Goal: Find specific page/section: Find specific page/section

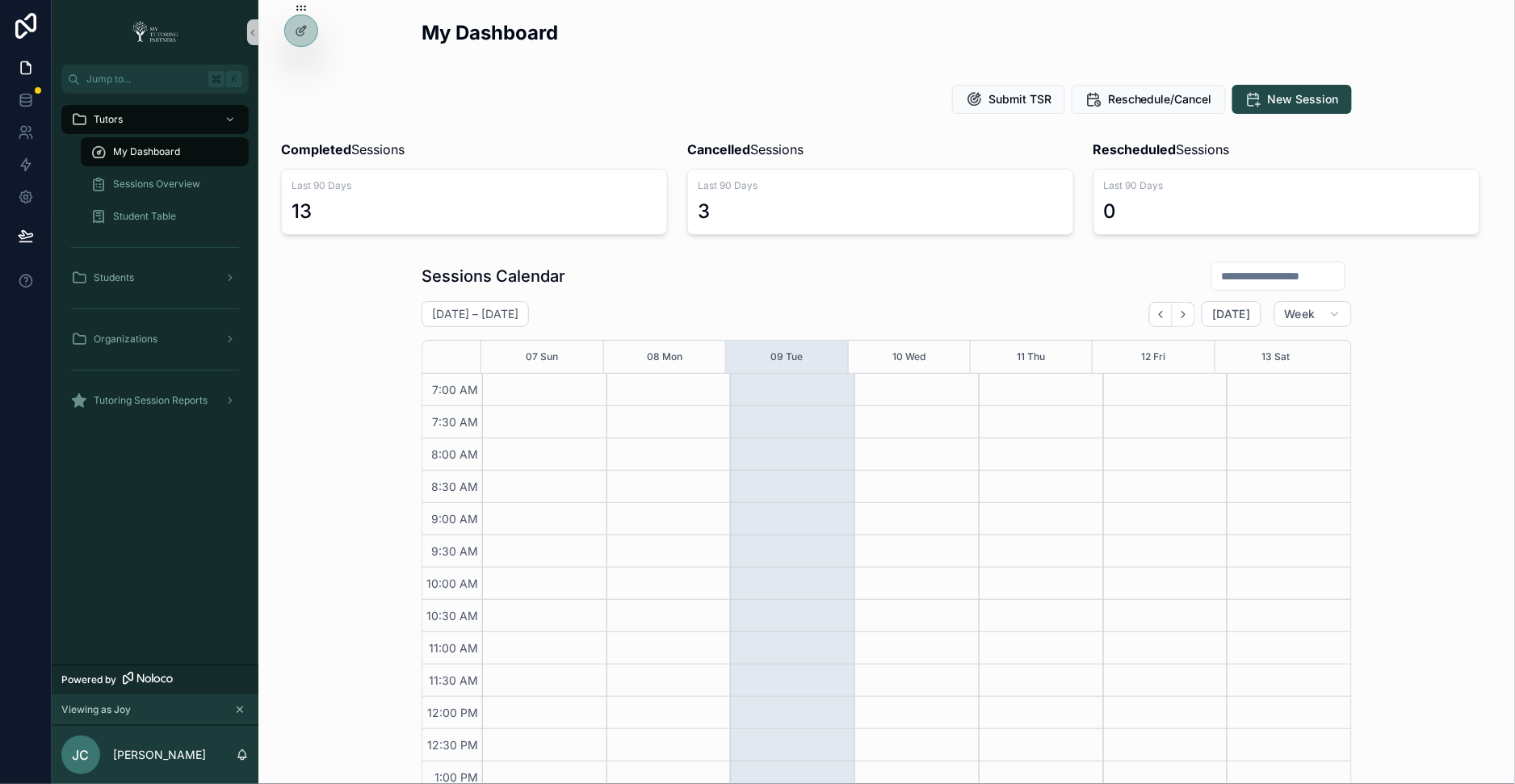
scroll to position [364, 0]
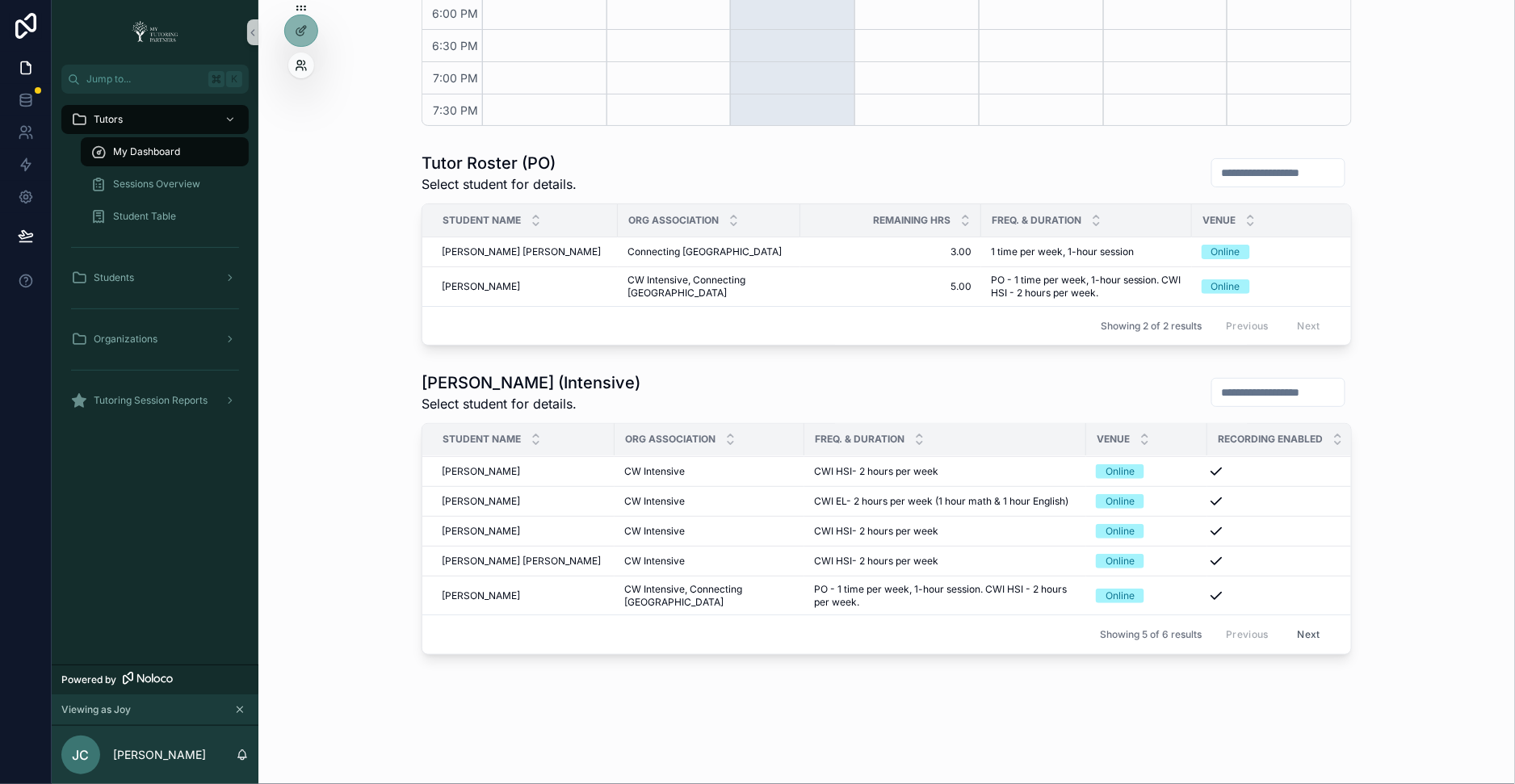
click at [298, 67] on icon at bounding box center [299, 68] width 7 height 3
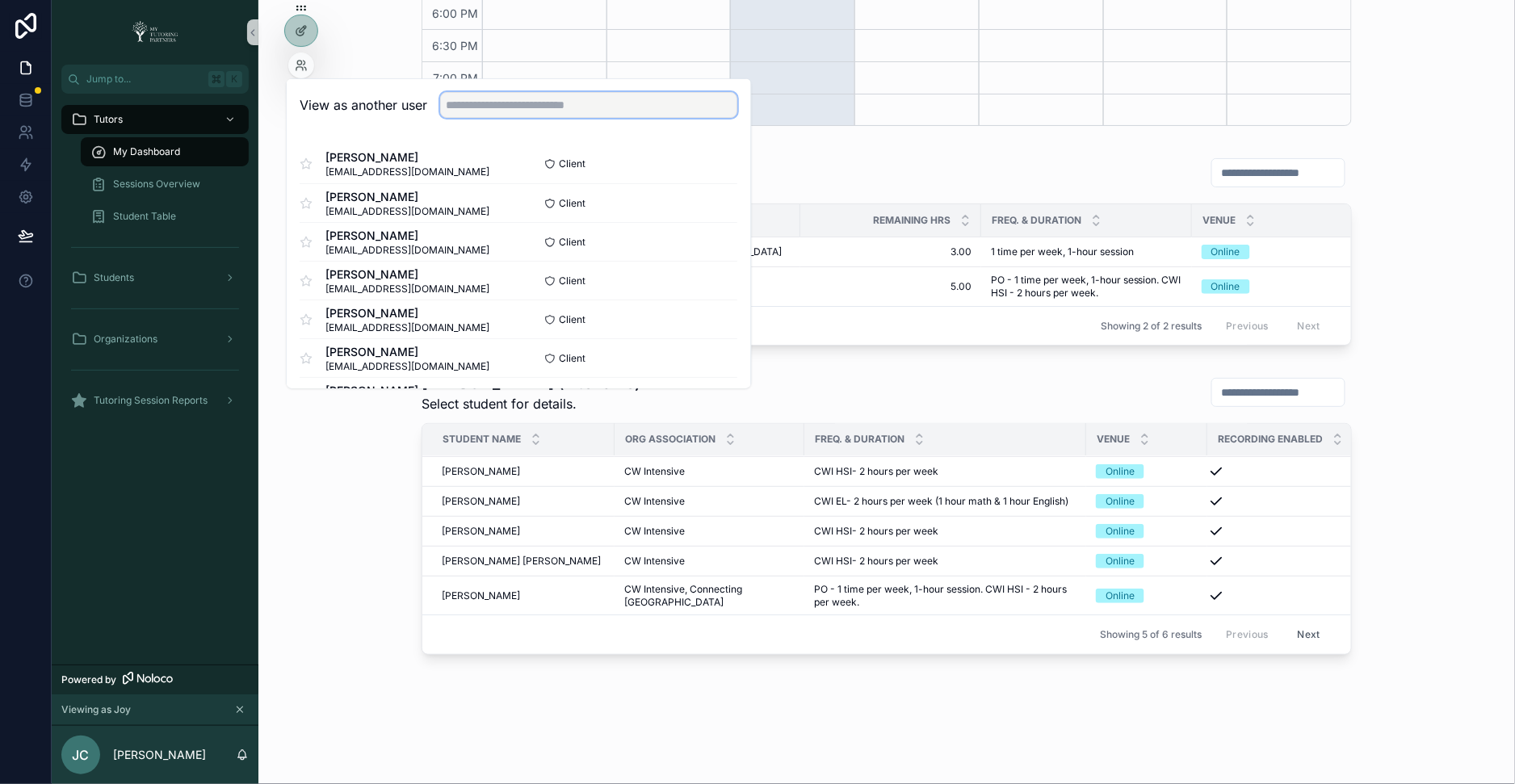
click at [502, 105] on input "text" at bounding box center [589, 104] width 297 height 25
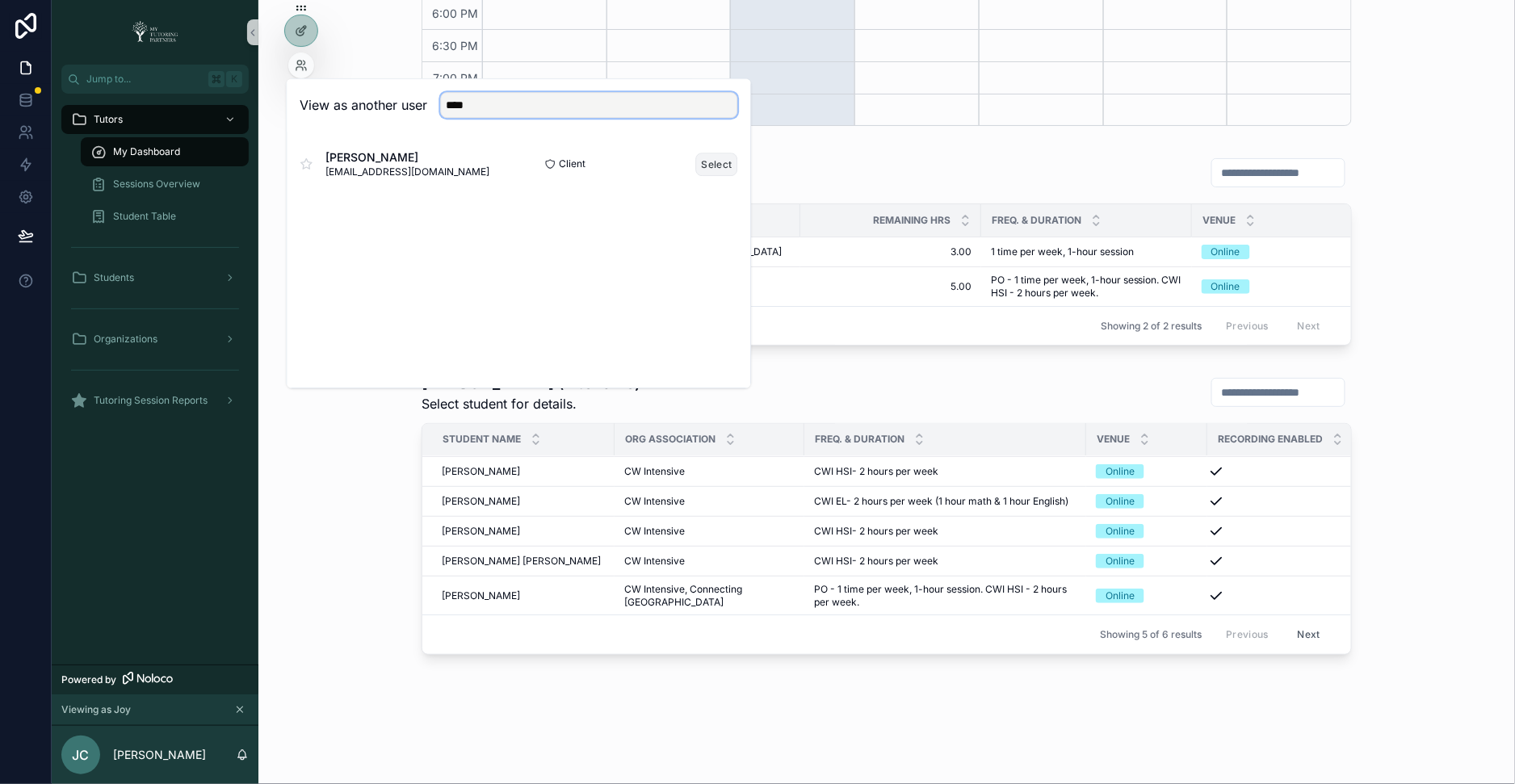
type input "****"
click at [706, 159] on button "Select" at bounding box center [717, 164] width 42 height 24
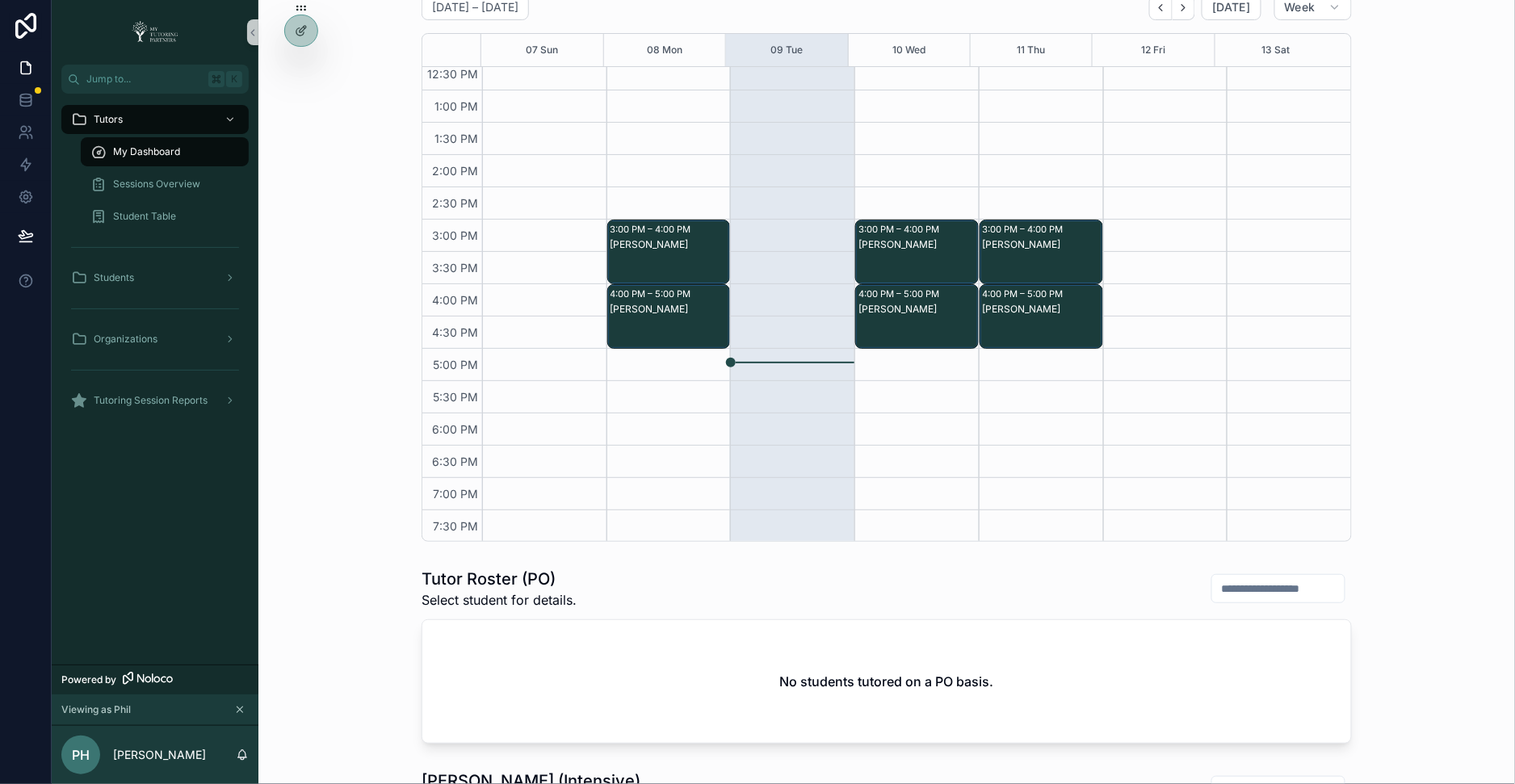
scroll to position [284, 0]
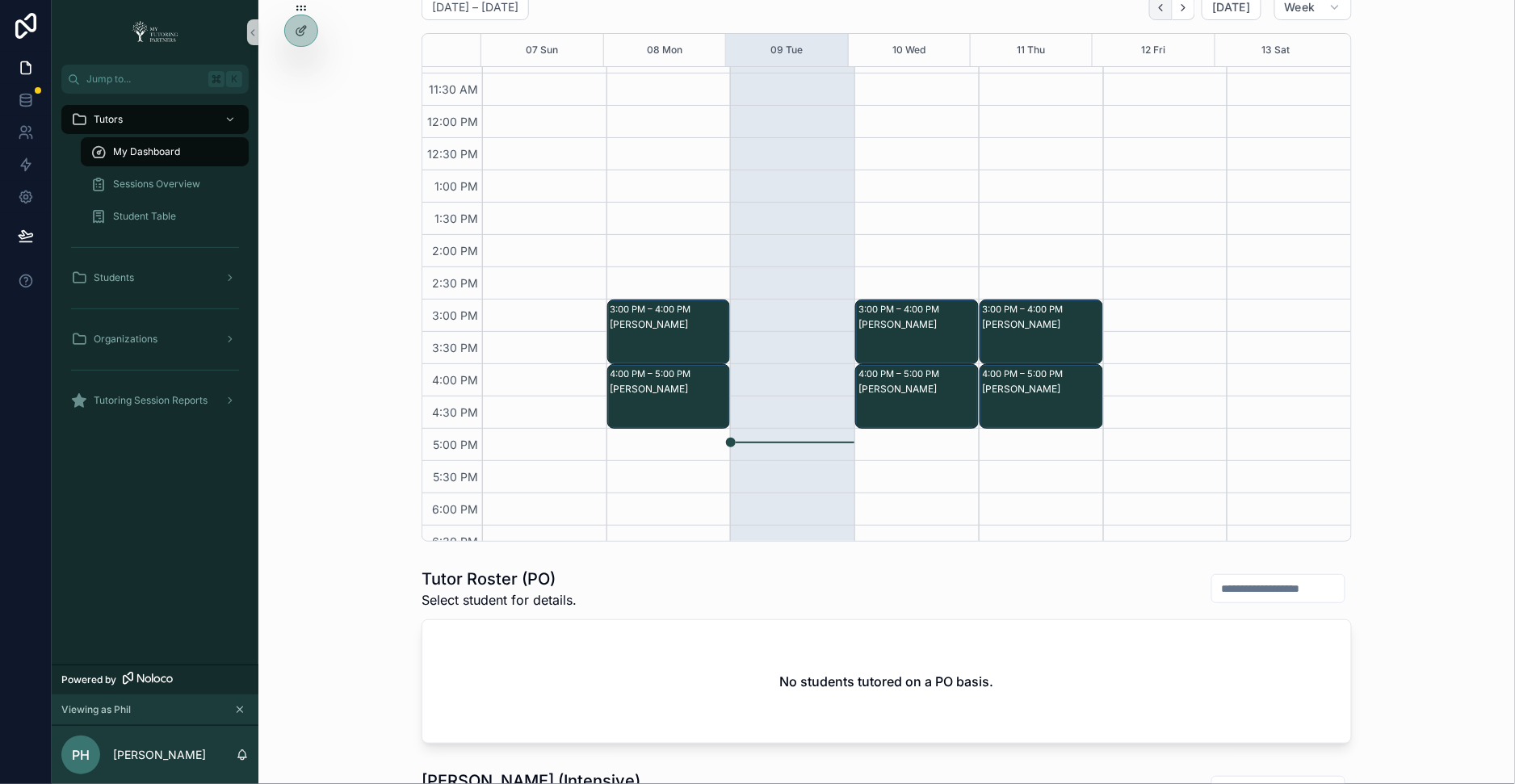
click at [1167, 8] on icon "Back" at bounding box center [1160, 8] width 12 height 12
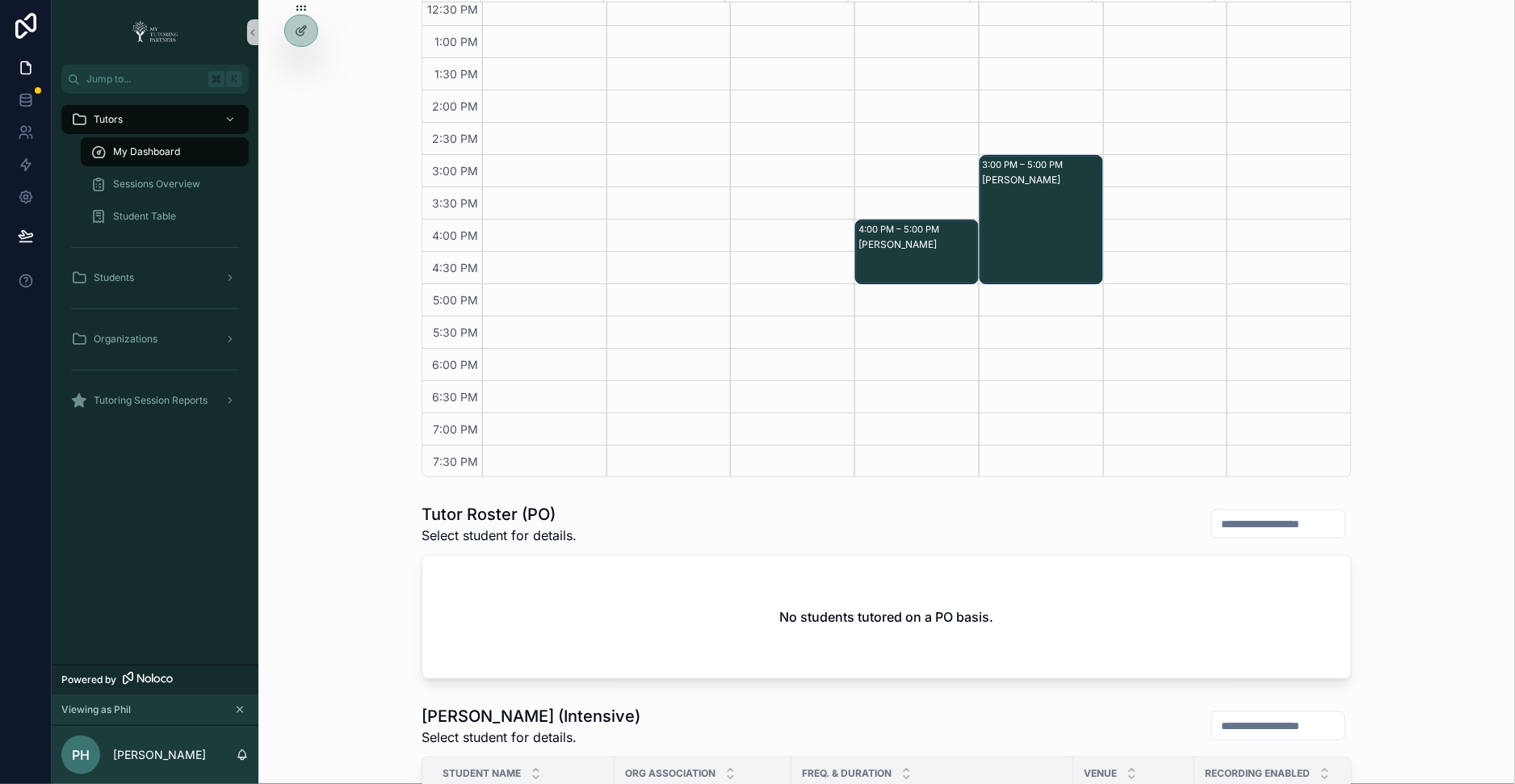
scroll to position [330, 0]
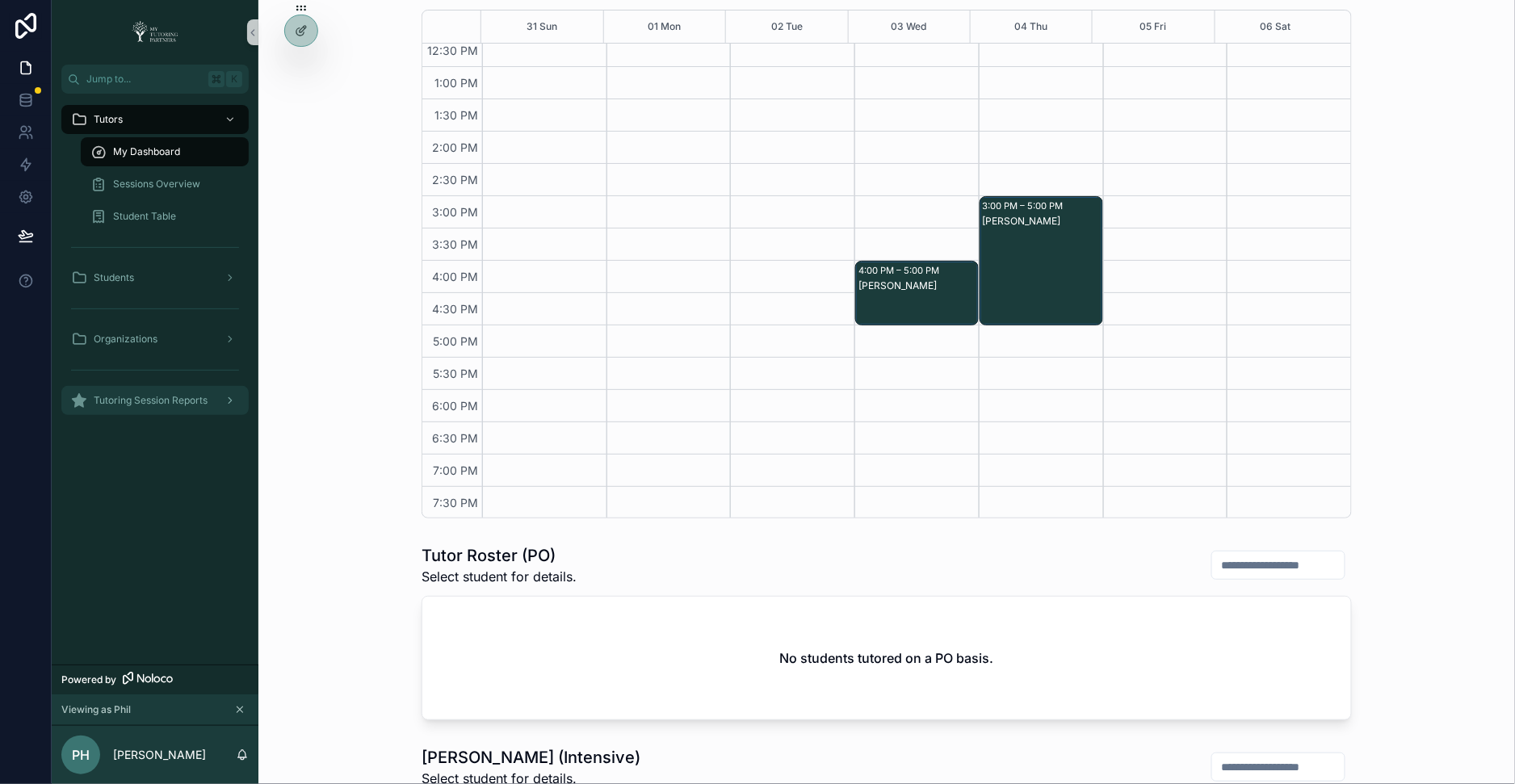
click at [170, 398] on span "Tutoring Session Reports" at bounding box center [150, 400] width 114 height 13
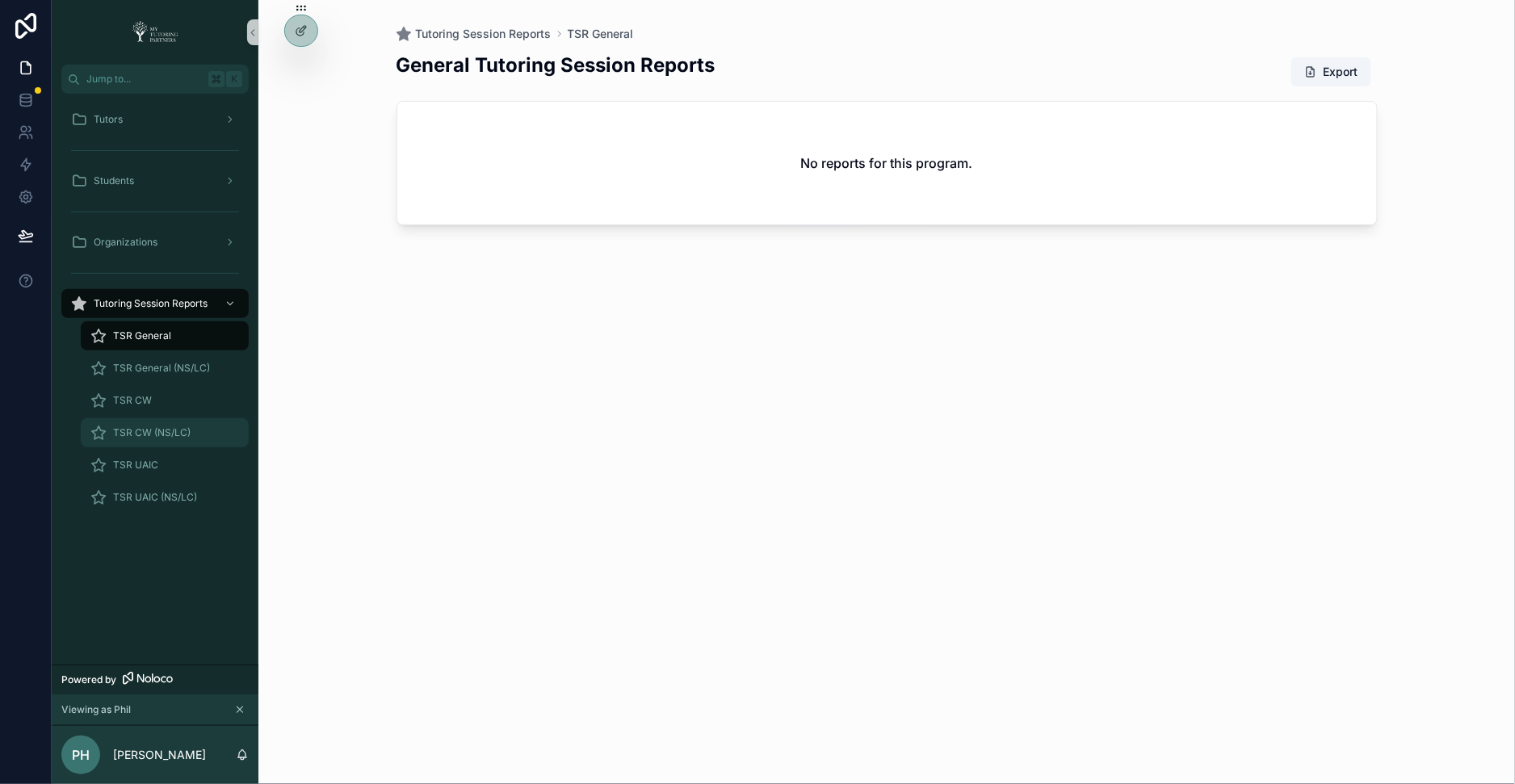
click at [161, 429] on span "TSR CW (NS/LC)" at bounding box center [151, 432] width 77 height 13
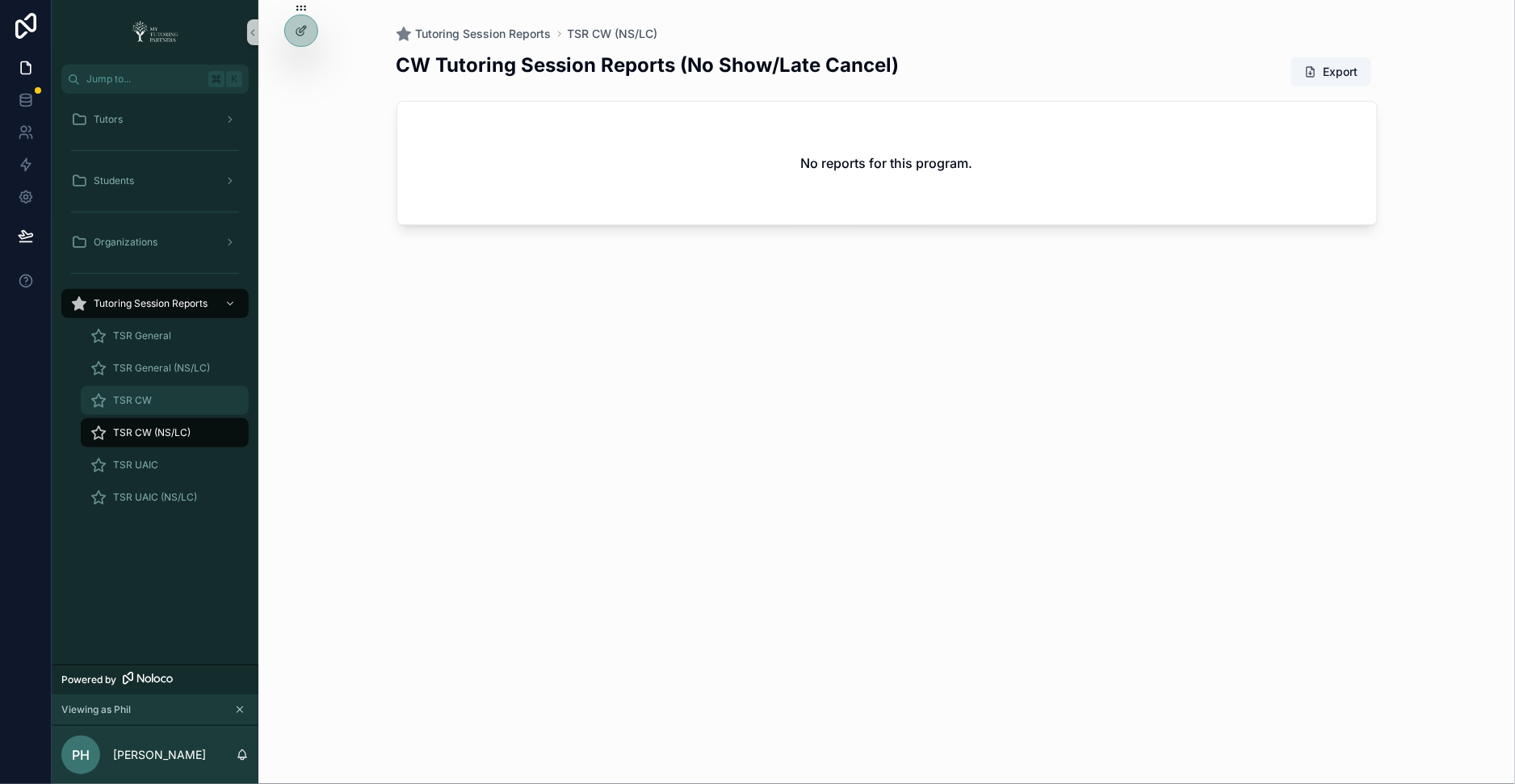
click at [178, 394] on div "TSR CW" at bounding box center [165, 400] width 149 height 25
